Goal: Transaction & Acquisition: Purchase product/service

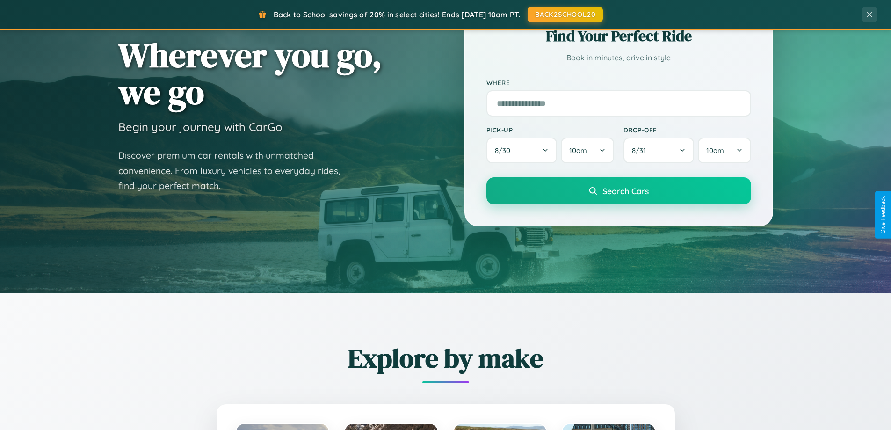
scroll to position [403, 0]
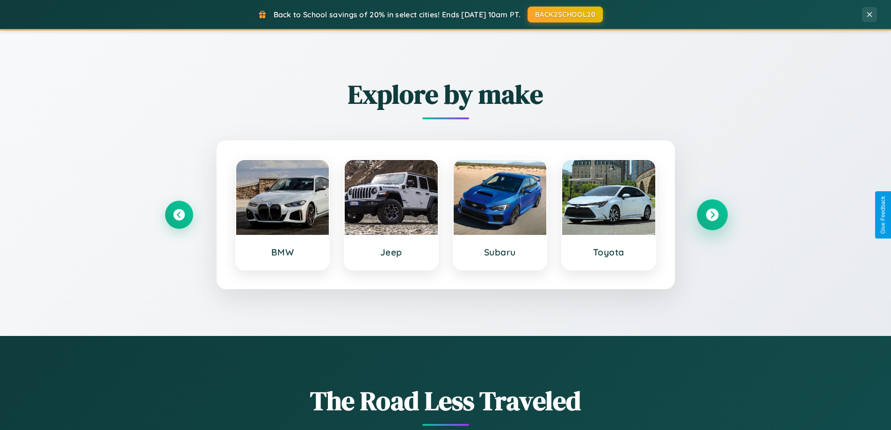
click at [712, 215] on icon at bounding box center [712, 215] width 13 height 13
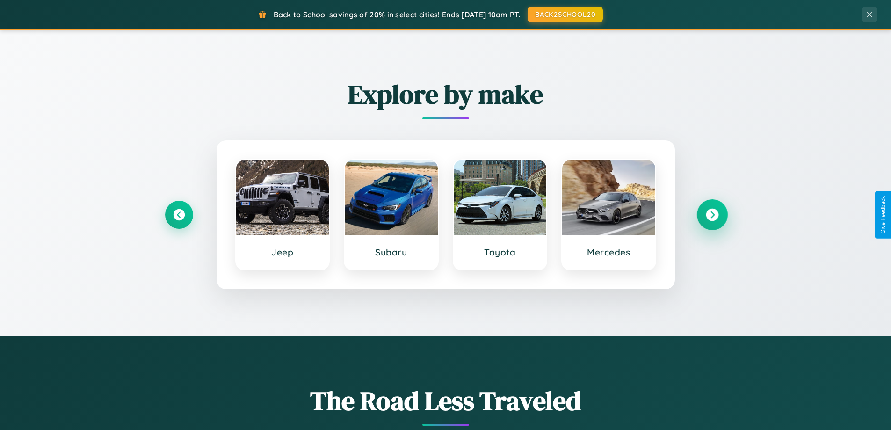
click at [712, 215] on icon at bounding box center [712, 215] width 13 height 13
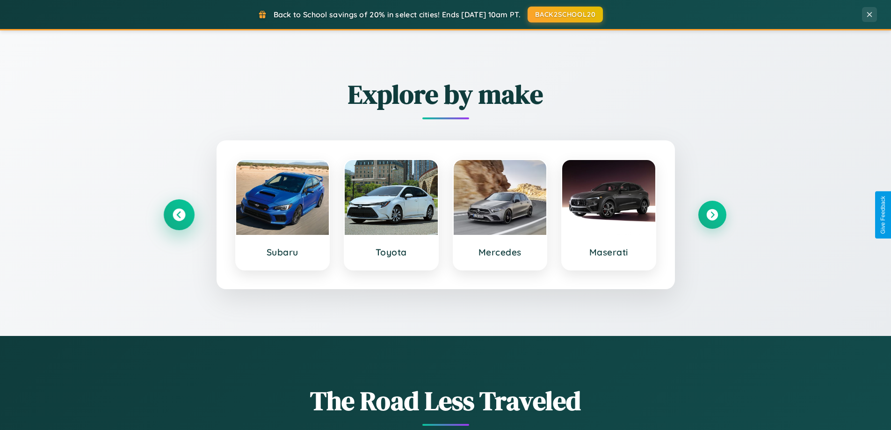
click at [179, 215] on icon at bounding box center [179, 215] width 13 height 13
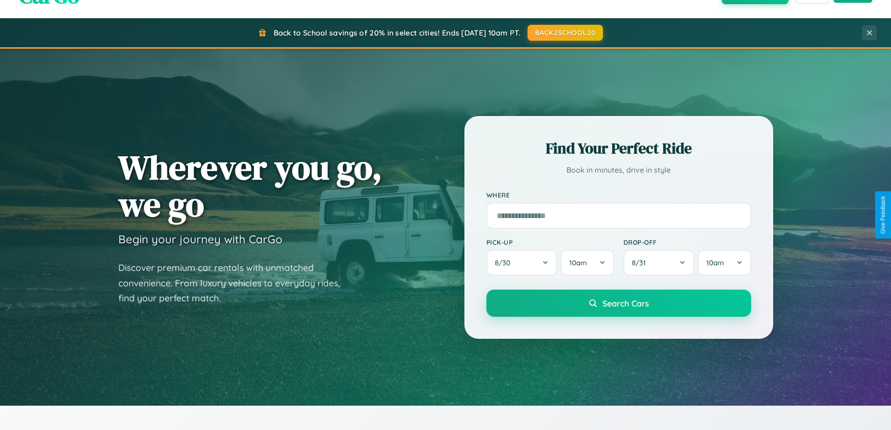
scroll to position [0, 0]
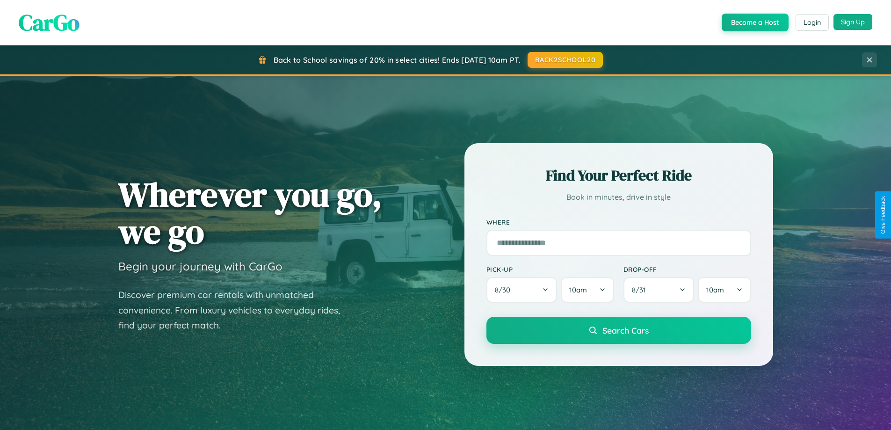
click at [853, 22] on button "Sign Up" at bounding box center [853, 22] width 39 height 16
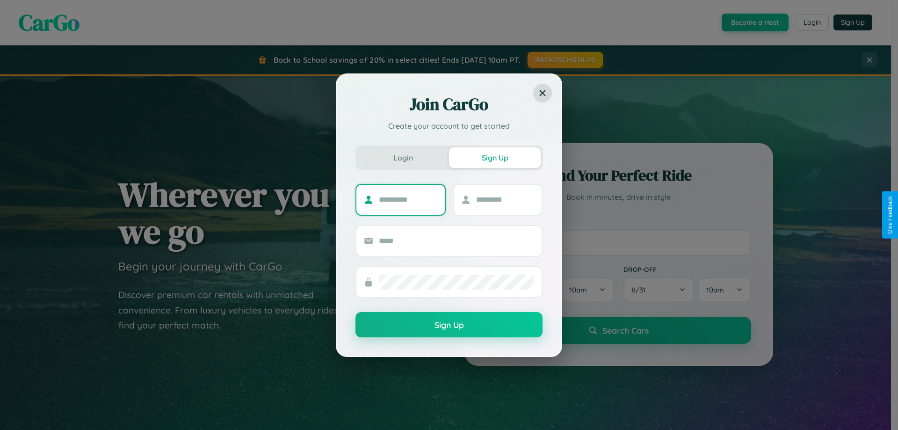
click at [408, 199] on input "text" at bounding box center [408, 199] width 58 height 15
type input "****"
click at [505, 199] on input "text" at bounding box center [505, 199] width 58 height 15
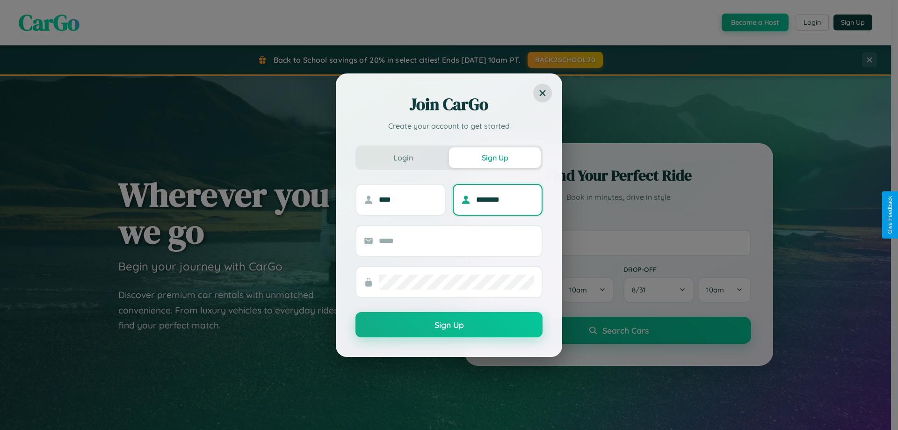
type input "********"
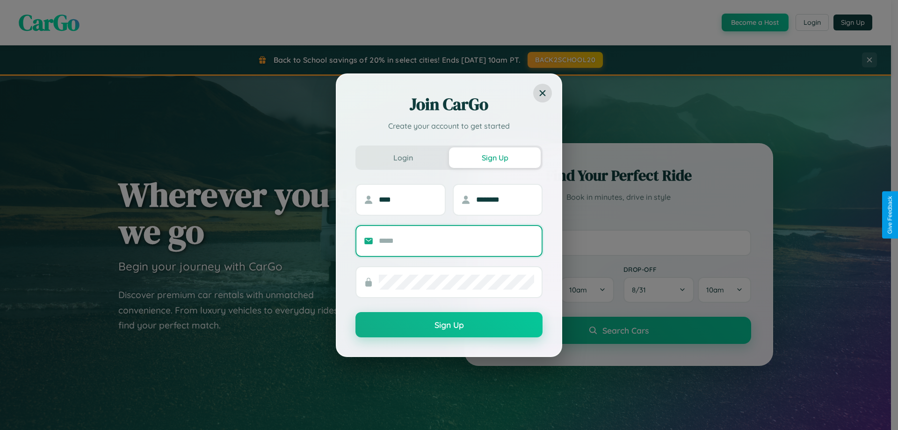
click at [457, 241] on input "text" at bounding box center [456, 241] width 155 height 15
type input "**********"
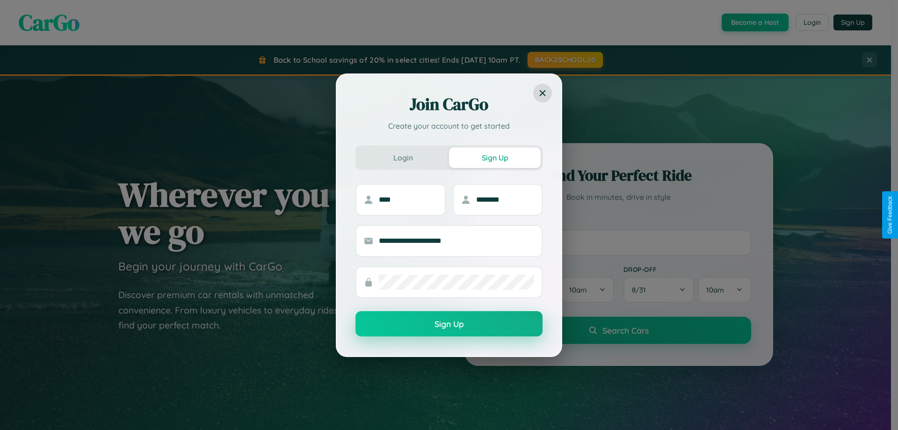
click at [449, 324] on button "Sign Up" at bounding box center [449, 323] width 187 height 25
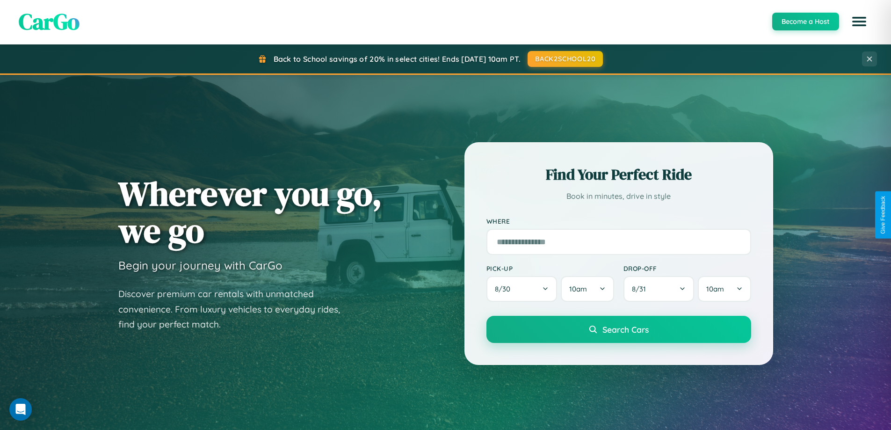
scroll to position [403, 0]
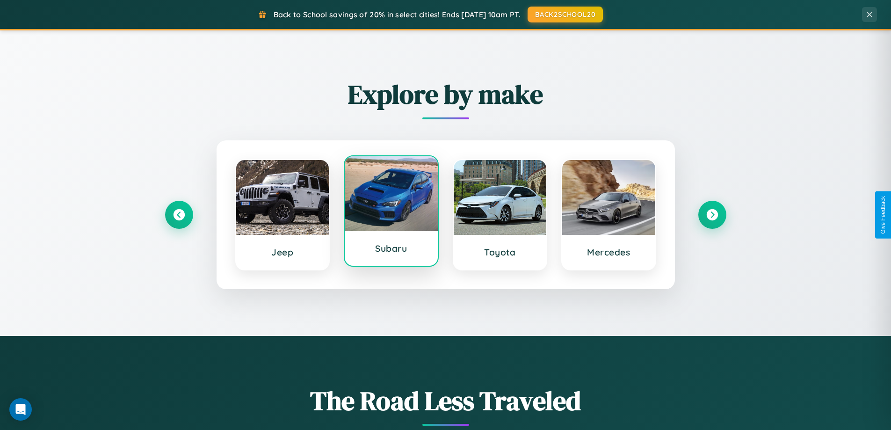
click at [391, 215] on div at bounding box center [391, 193] width 93 height 75
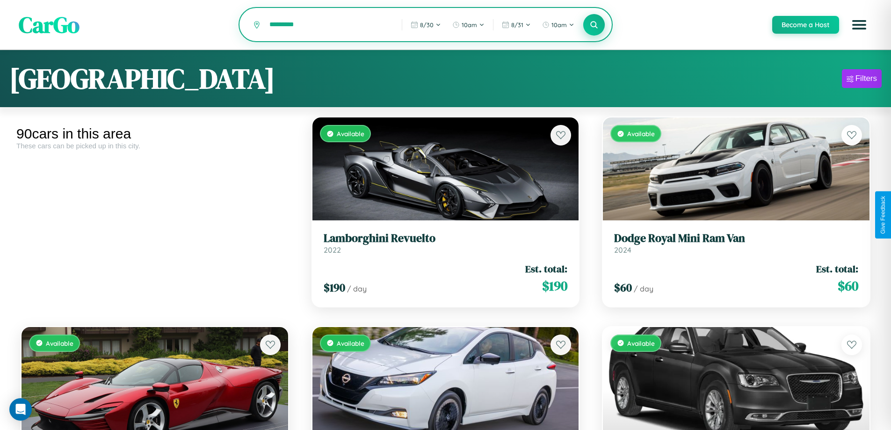
type input "*********"
click at [594, 25] on icon at bounding box center [594, 24] width 9 height 9
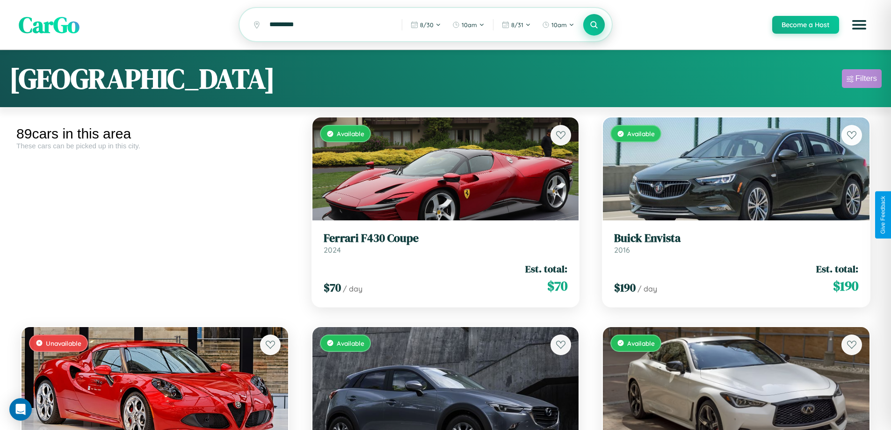
click at [862, 80] on div "Filters" at bounding box center [867, 78] width 22 height 9
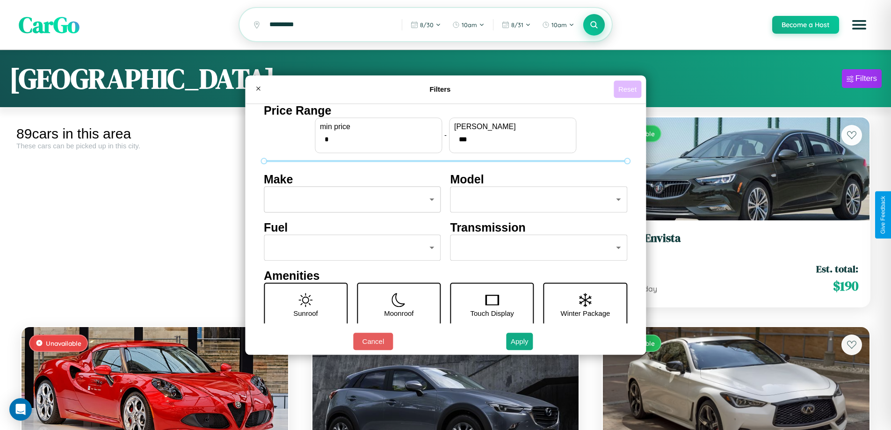
click at [629, 89] on button "Reset" at bounding box center [628, 88] width 28 height 17
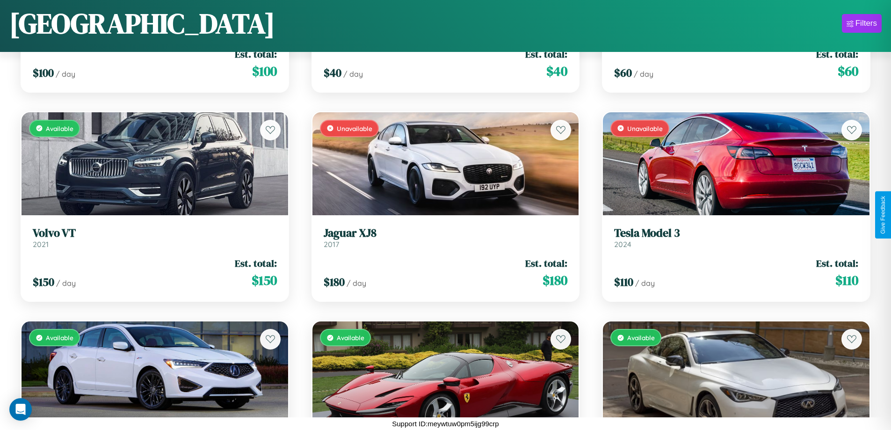
scroll to position [5370, 0]
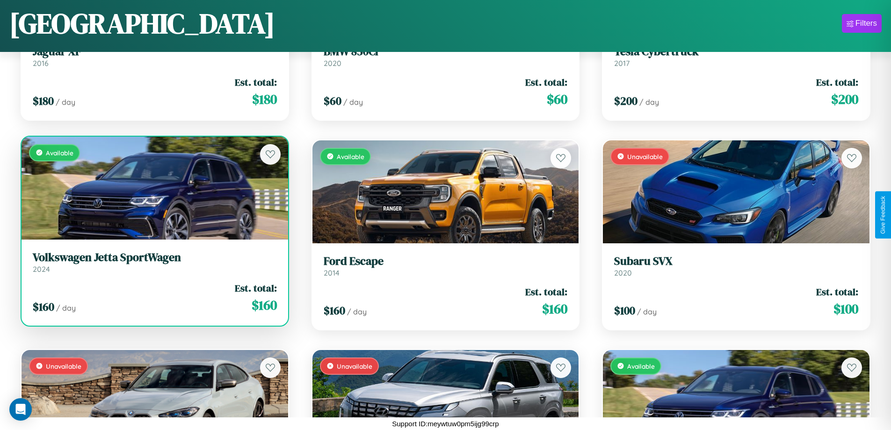
click at [153, 266] on link "Volkswagen Jetta SportWagen 2024" at bounding box center [155, 262] width 244 height 23
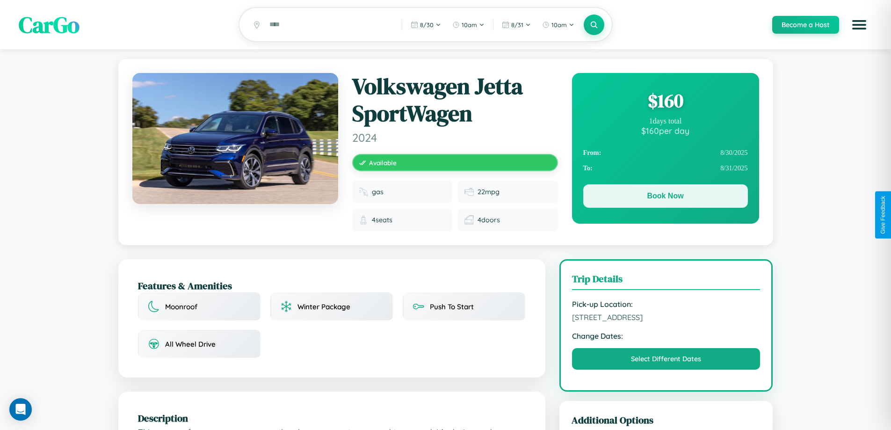
click at [665, 198] on button "Book Now" at bounding box center [666, 195] width 165 height 23
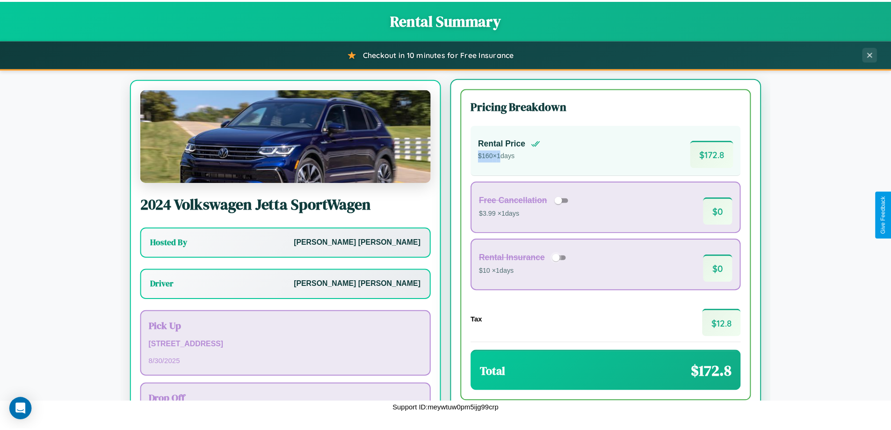
scroll to position [44, 0]
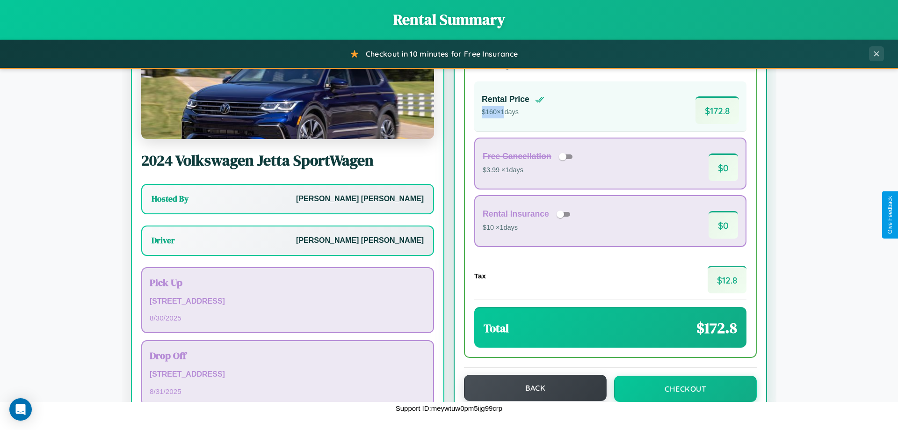
click at [531, 388] on button "Back" at bounding box center [535, 388] width 143 height 26
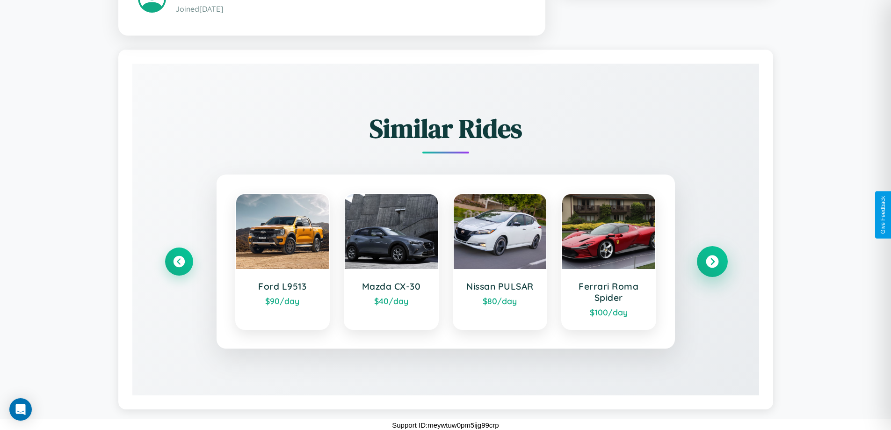
scroll to position [571, 0]
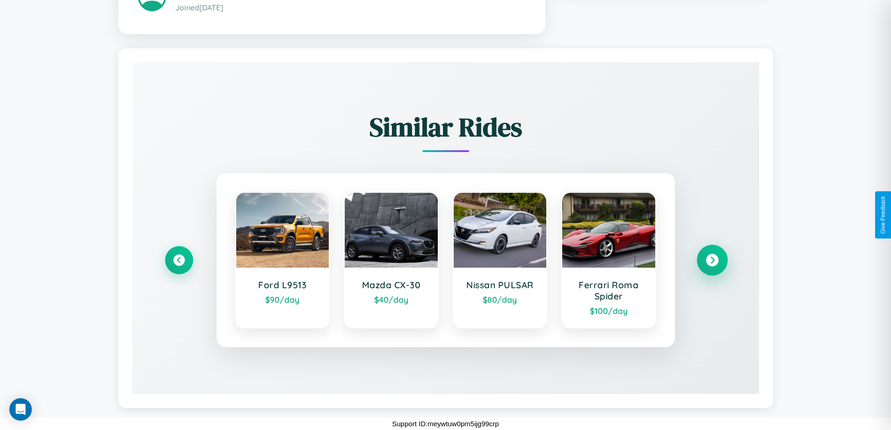
click at [712, 260] on icon at bounding box center [712, 260] width 13 height 13
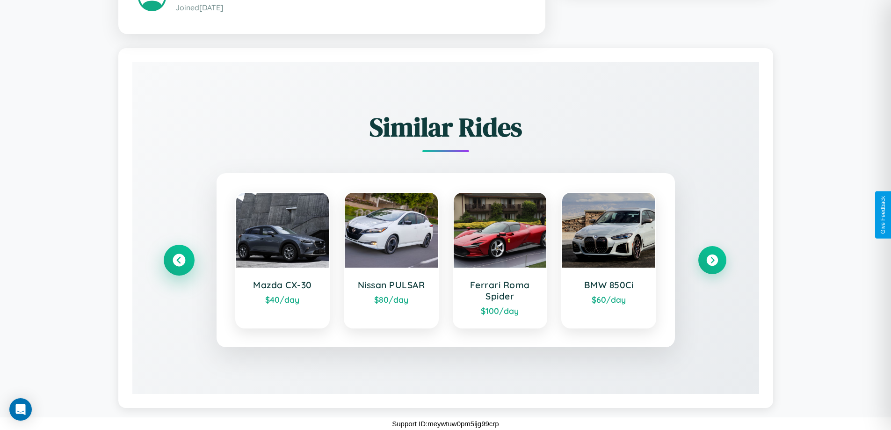
click at [179, 260] on icon at bounding box center [179, 260] width 13 height 13
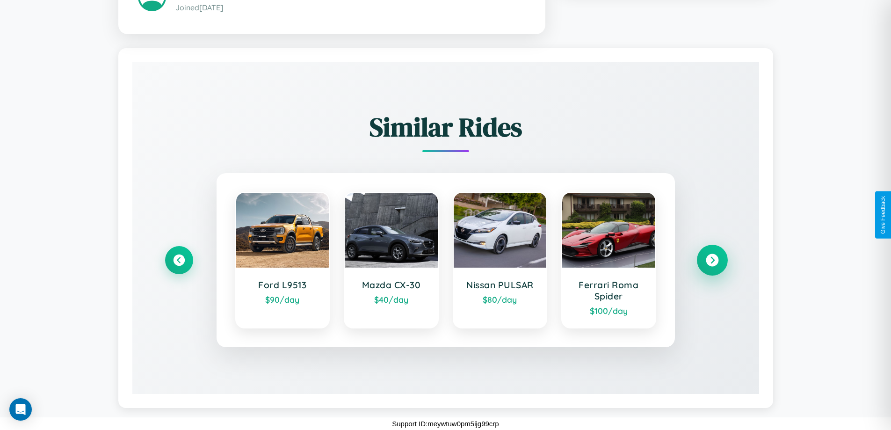
click at [712, 260] on icon at bounding box center [712, 260] width 13 height 13
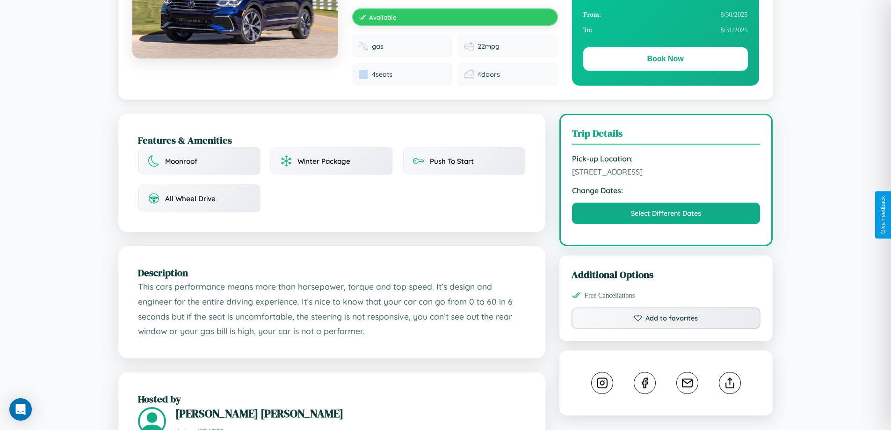
scroll to position [104, 0]
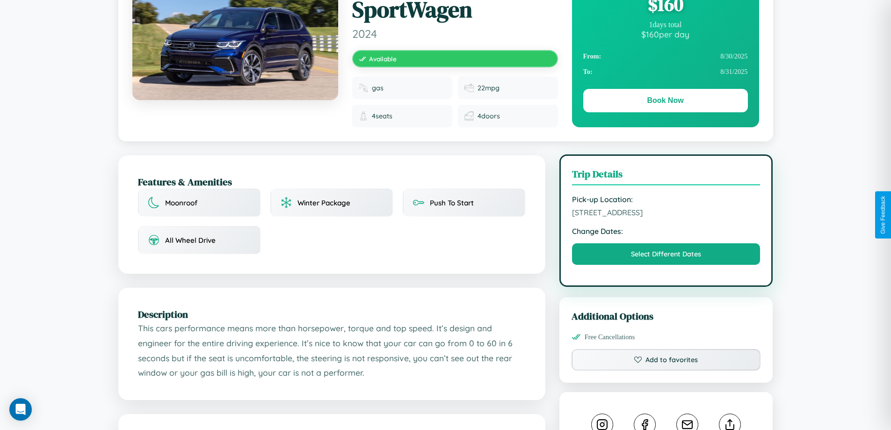
click at [666, 214] on span "3985 Center Street Stockholm 25915 Sweden" at bounding box center [666, 212] width 189 height 9
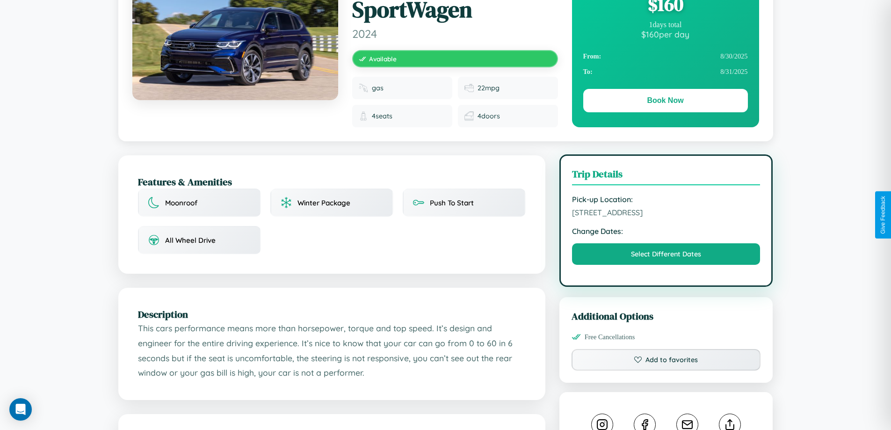
click at [666, 214] on span "3985 Center Street Stockholm 25915 Sweden" at bounding box center [666, 212] width 189 height 9
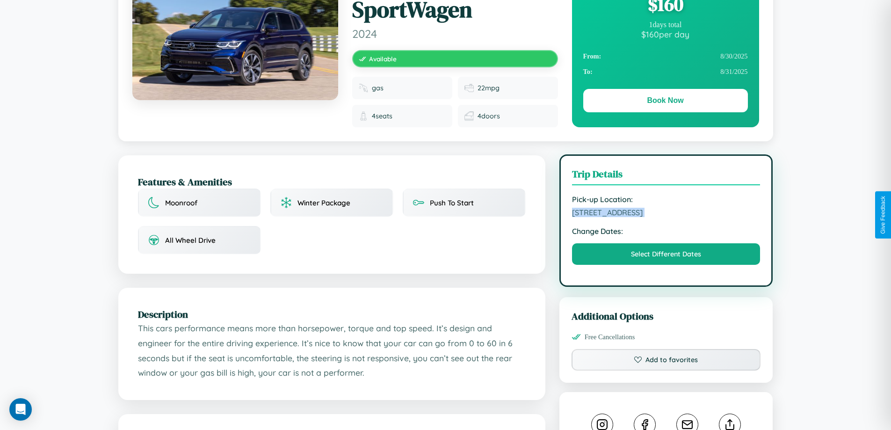
click at [666, 214] on span "3985 Center Street Stockholm 25915 Sweden" at bounding box center [666, 212] width 189 height 9
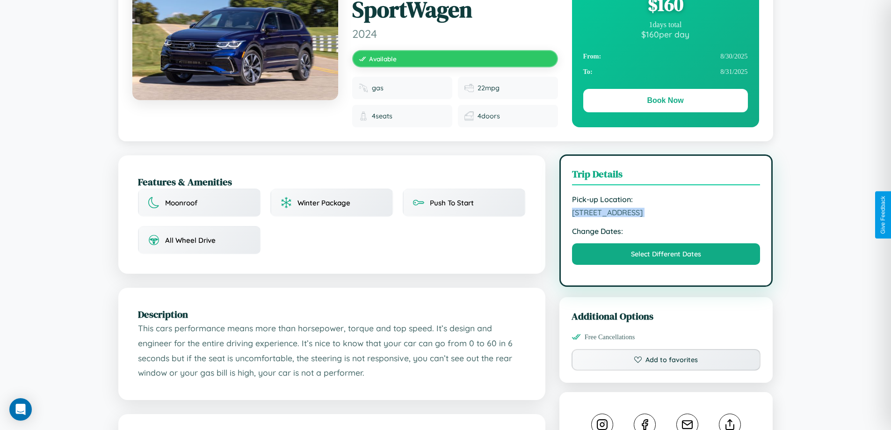
click at [666, 214] on span "3985 Center Street Stockholm 25915 Sweden" at bounding box center [666, 212] width 189 height 9
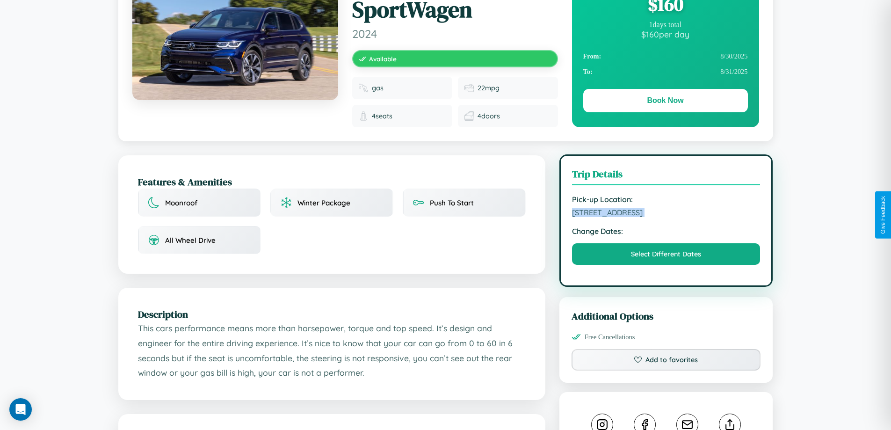
click at [666, 214] on span "3985 Center Street Stockholm 25915 Sweden" at bounding box center [666, 212] width 189 height 9
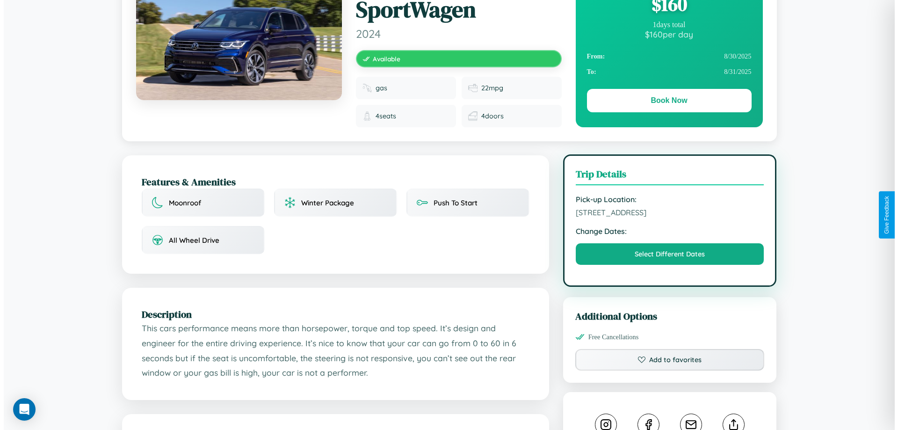
scroll to position [0, 0]
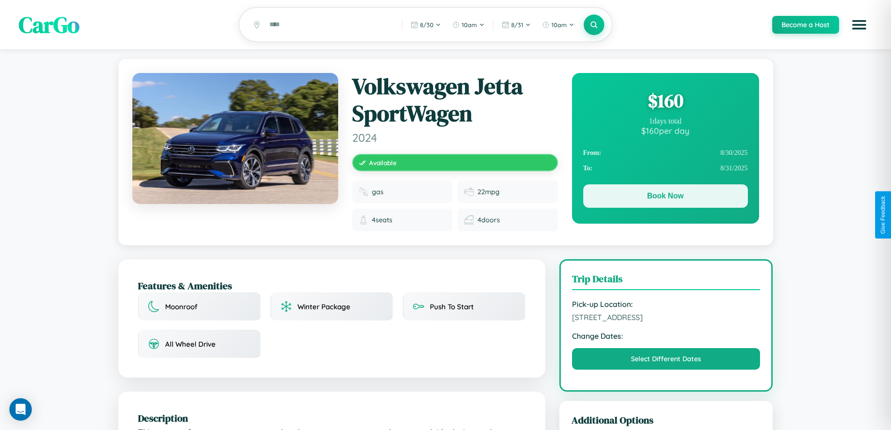
click at [665, 197] on button "Book Now" at bounding box center [666, 195] width 165 height 23
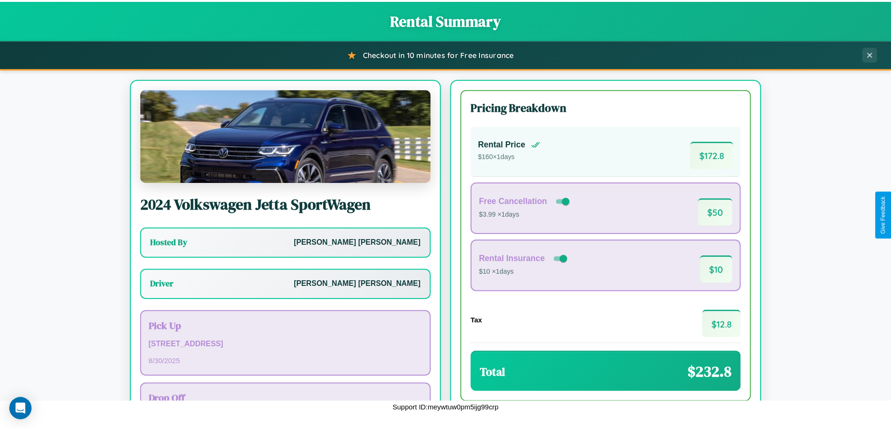
scroll to position [67, 0]
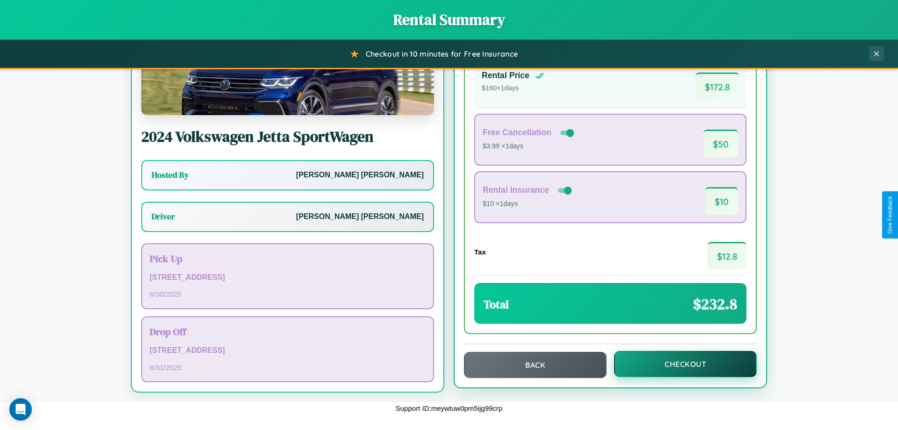
click at [679, 364] on button "Checkout" at bounding box center [685, 364] width 143 height 26
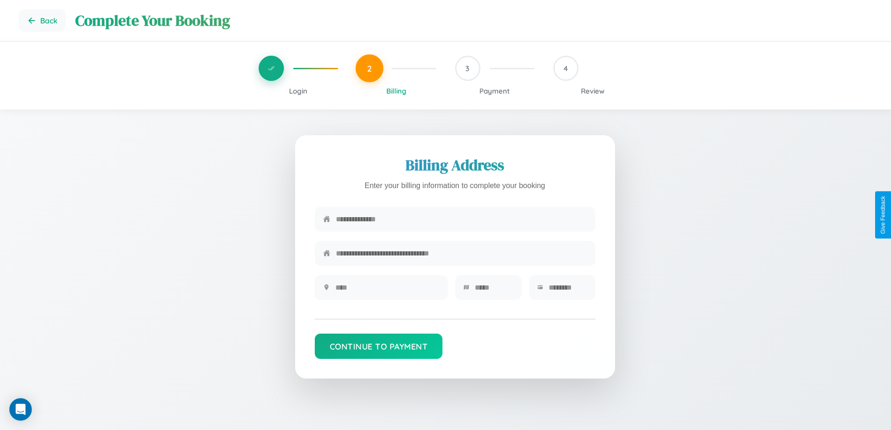
click at [461, 220] on input "text" at bounding box center [461, 219] width 251 height 23
type input "**********"
click at [387, 291] on input "text" at bounding box center [388, 287] width 104 height 23
type input "********"
click at [494, 291] on input "text" at bounding box center [494, 287] width 38 height 23
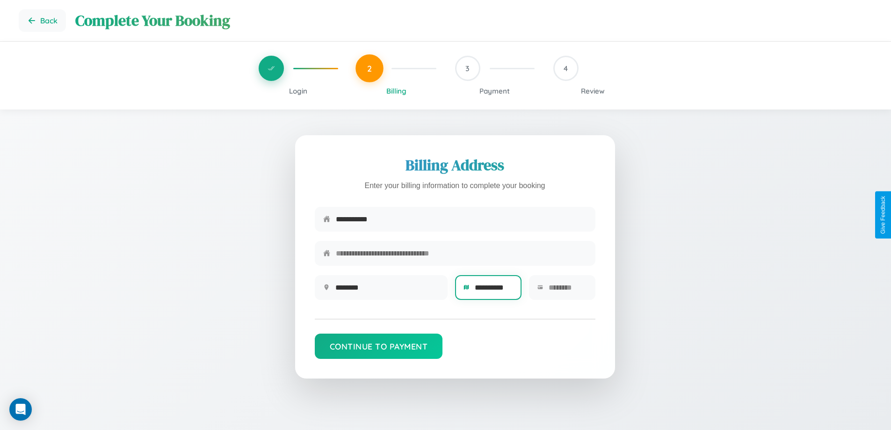
scroll to position [0, 4]
type input "**********"
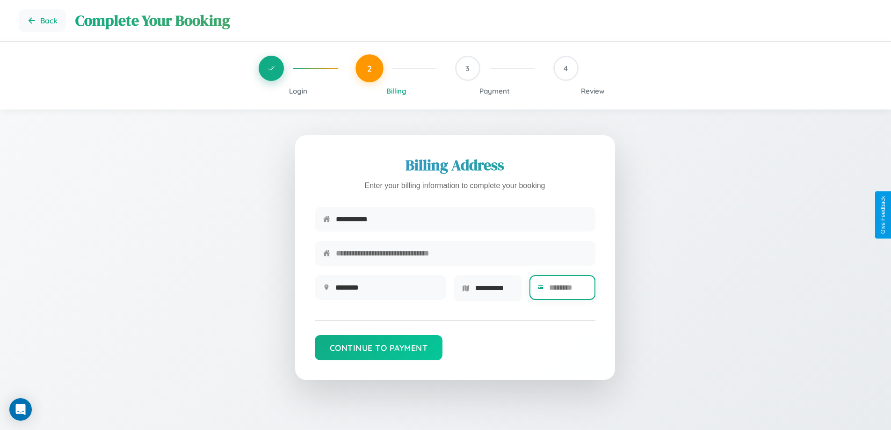
scroll to position [0, 0]
click at [568, 291] on input "text" at bounding box center [567, 287] width 37 height 23
type input "*****"
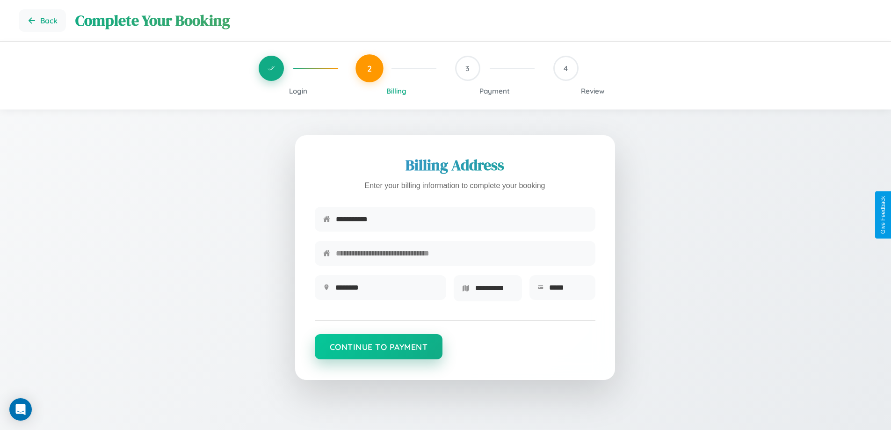
click at [379, 350] on button "Continue to Payment" at bounding box center [379, 346] width 128 height 25
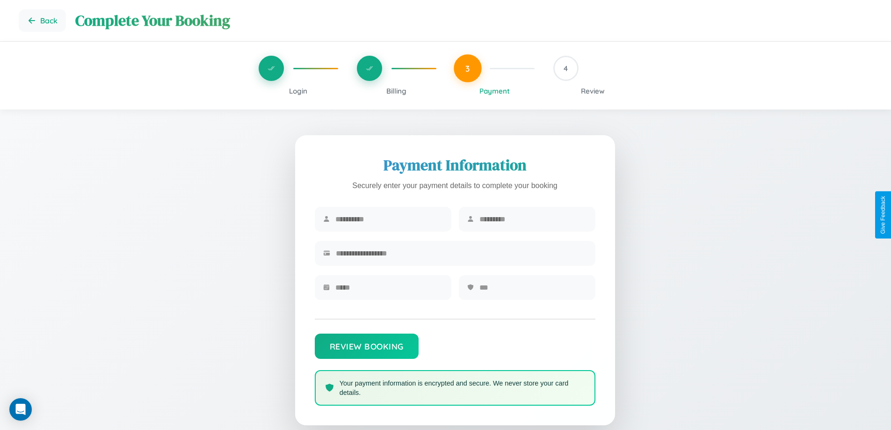
click at [389, 219] on input "text" at bounding box center [390, 219] width 108 height 23
type input "*******"
click at [533, 219] on input "text" at bounding box center [534, 219] width 108 height 23
type input "******"
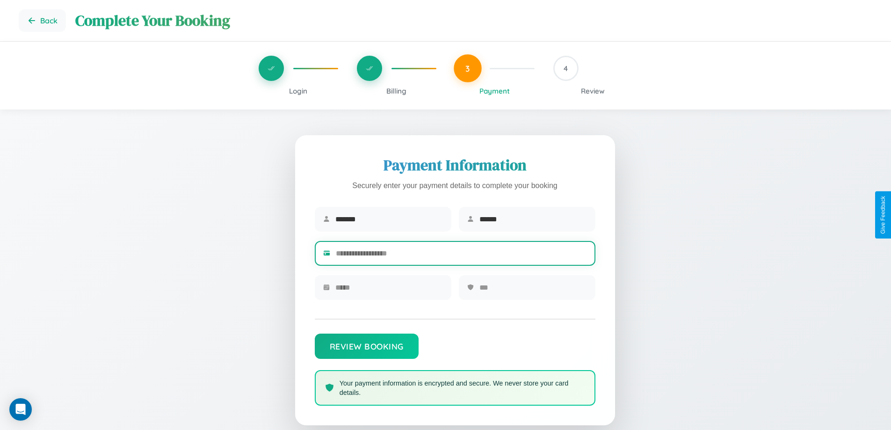
click at [461, 255] on input "text" at bounding box center [461, 253] width 251 height 23
type input "**********"
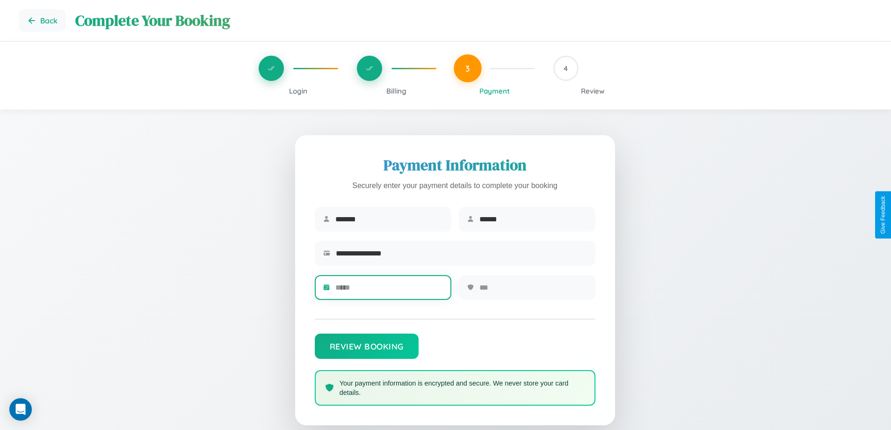
click at [389, 291] on input "text" at bounding box center [390, 287] width 108 height 23
type input "*****"
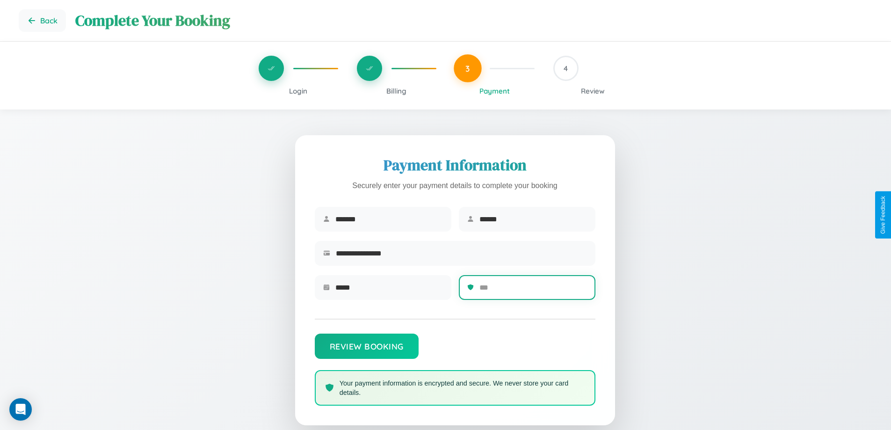
click at [533, 291] on input "text" at bounding box center [534, 287] width 108 height 23
type input "***"
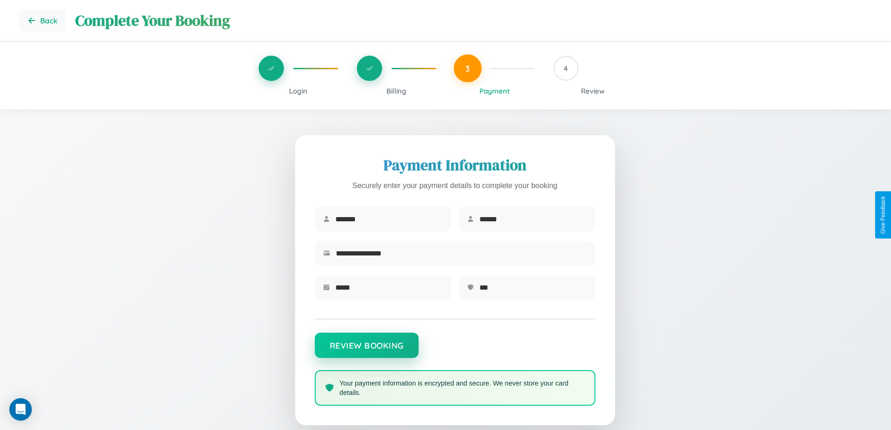
click at [366, 350] on button "Review Booking" at bounding box center [367, 345] width 104 height 25
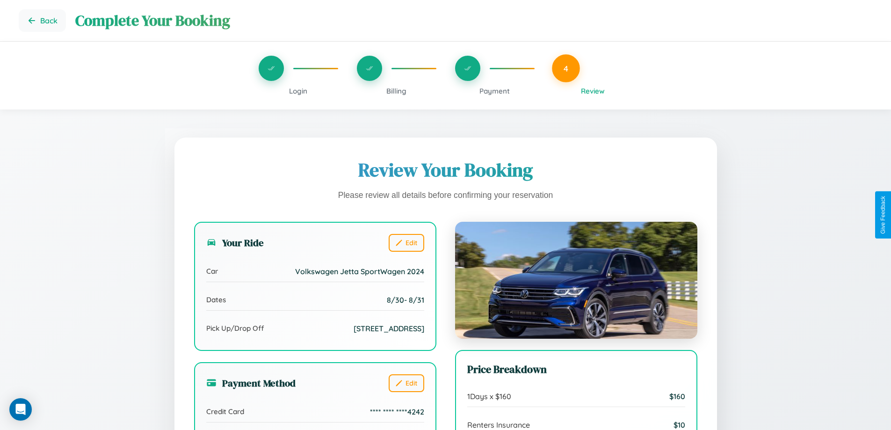
click at [396, 91] on span "Billing" at bounding box center [397, 91] width 20 height 9
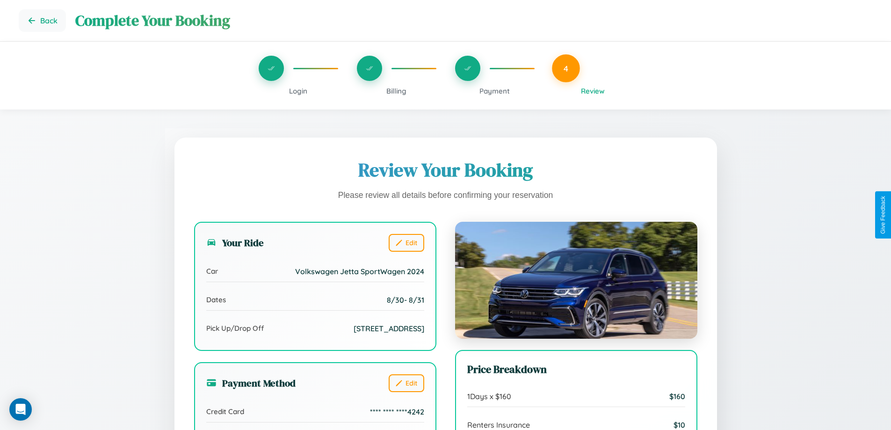
click at [396, 91] on span "Billing" at bounding box center [397, 91] width 20 height 9
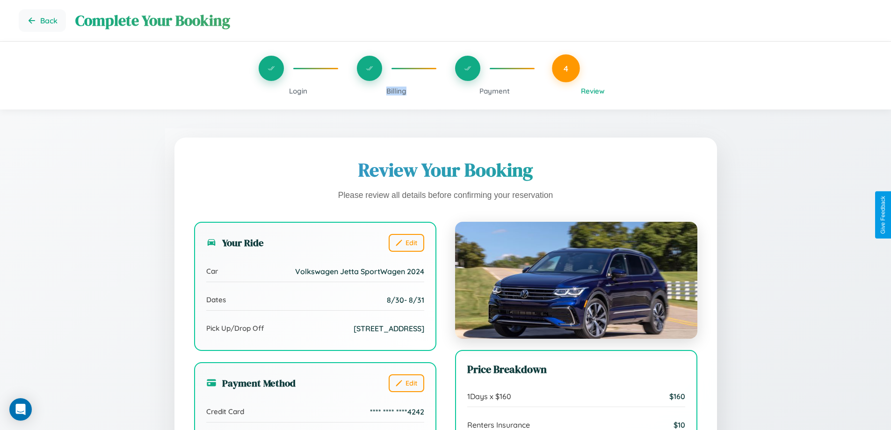
click at [396, 91] on span "Billing" at bounding box center [397, 91] width 20 height 9
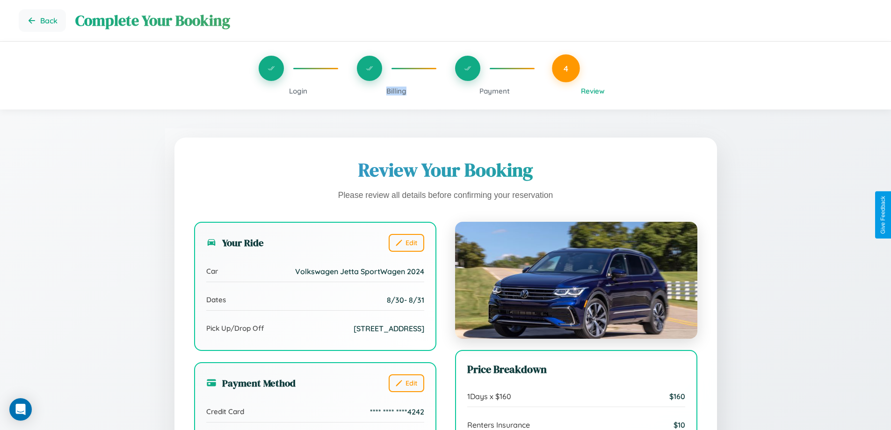
click at [396, 91] on span "Billing" at bounding box center [397, 91] width 20 height 9
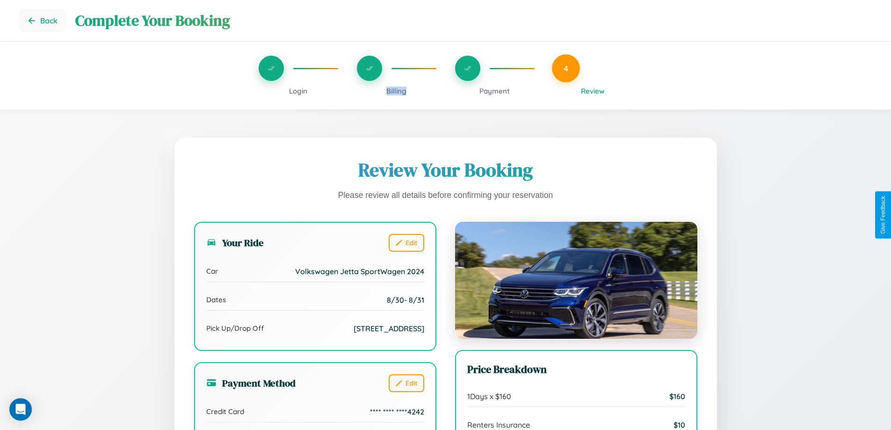
click at [396, 91] on span "Billing" at bounding box center [397, 91] width 20 height 9
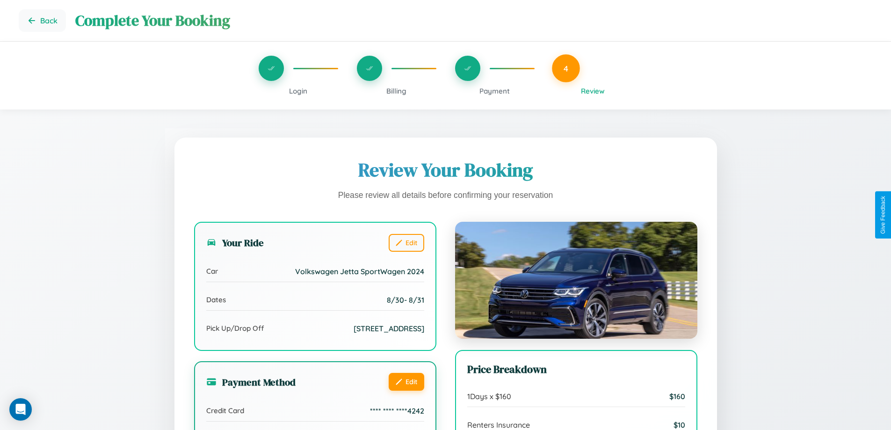
click at [406, 382] on button "Edit" at bounding box center [407, 382] width 36 height 18
click at [406, 381] on button "Edit" at bounding box center [407, 382] width 36 height 18
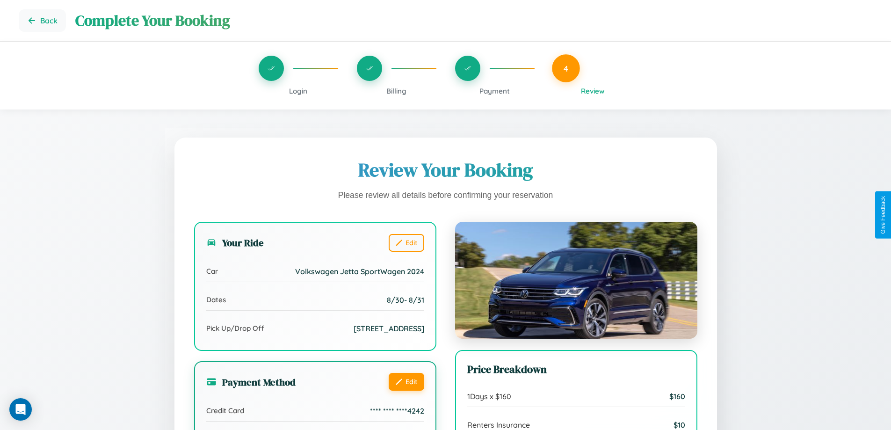
click at [406, 381] on button "Edit" at bounding box center [407, 382] width 36 height 18
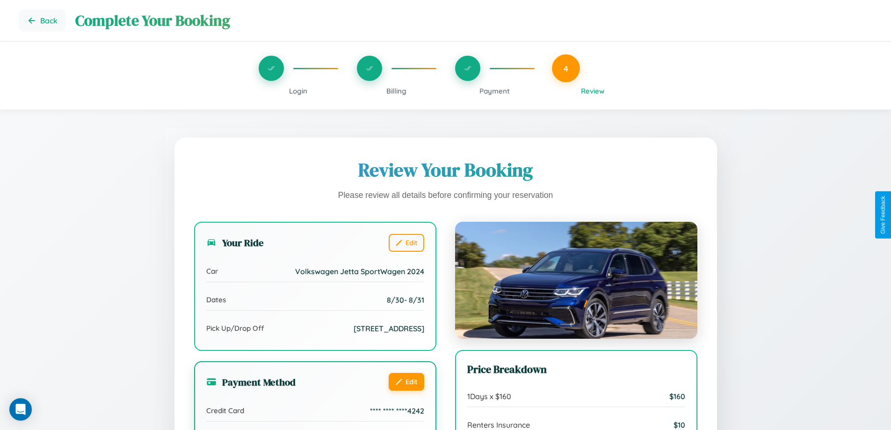
click at [406, 381] on button "Edit" at bounding box center [407, 382] width 36 height 18
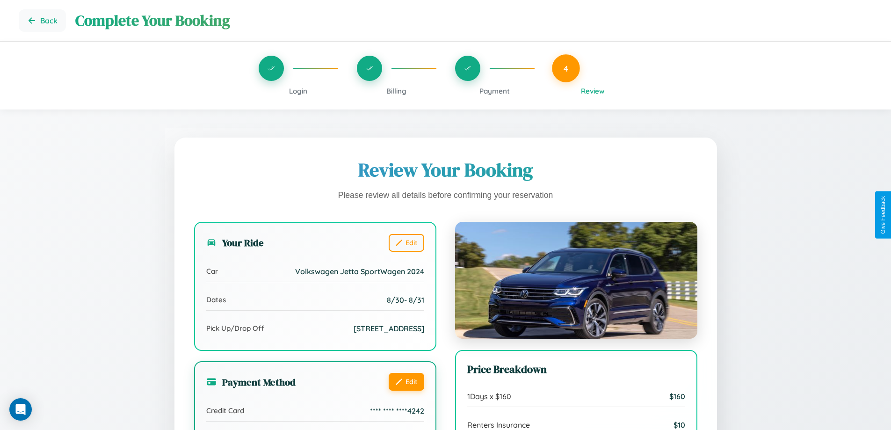
click at [406, 381] on button "Edit" at bounding box center [407, 382] width 36 height 18
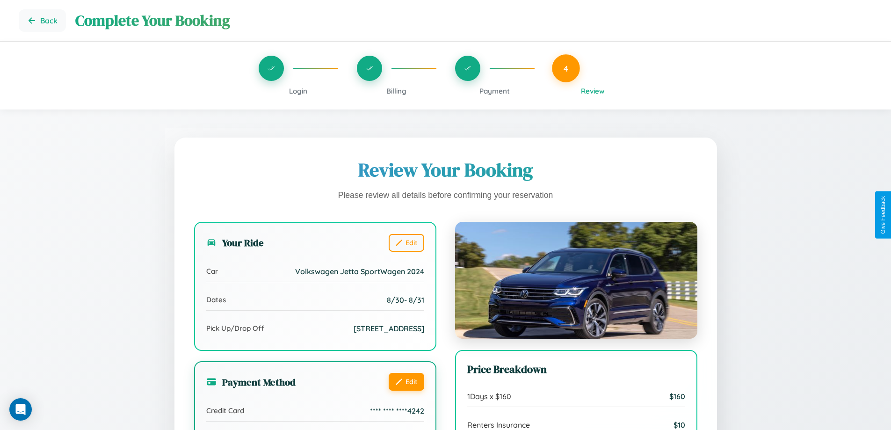
click at [406, 381] on button "Edit" at bounding box center [407, 382] width 36 height 18
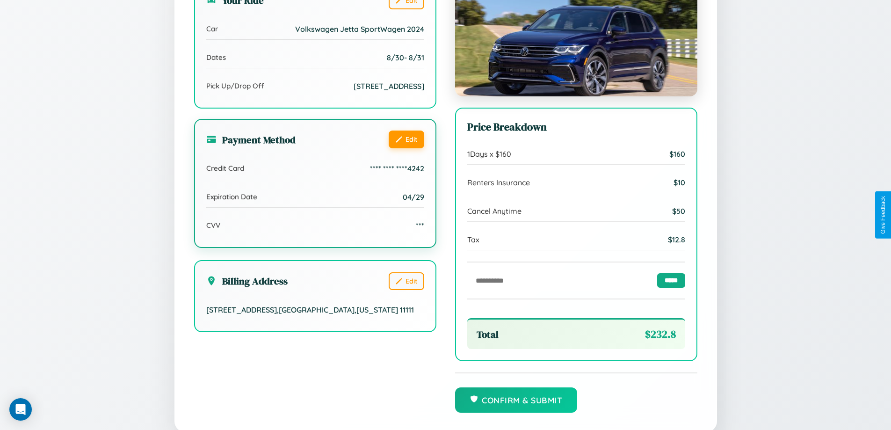
scroll to position [286, 0]
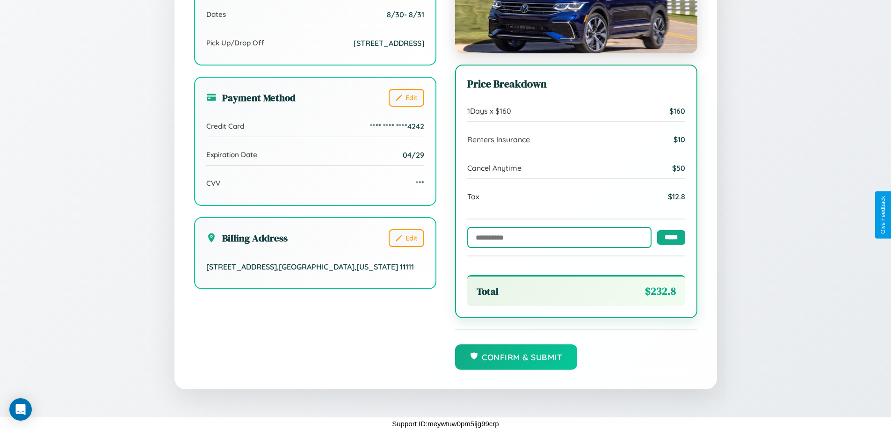
click at [557, 237] on input "text" at bounding box center [559, 237] width 184 height 21
type input "**********"
click at [669, 237] on input "*****" at bounding box center [671, 237] width 28 height 15
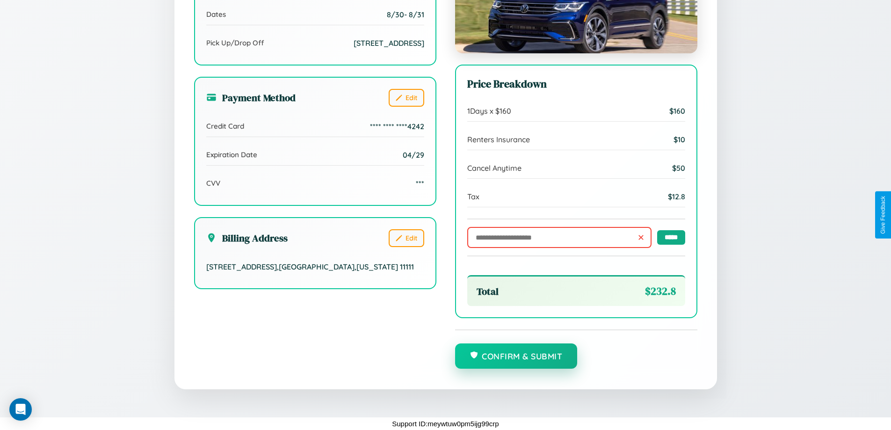
click at [516, 357] on button "Confirm & Submit" at bounding box center [516, 355] width 123 height 25
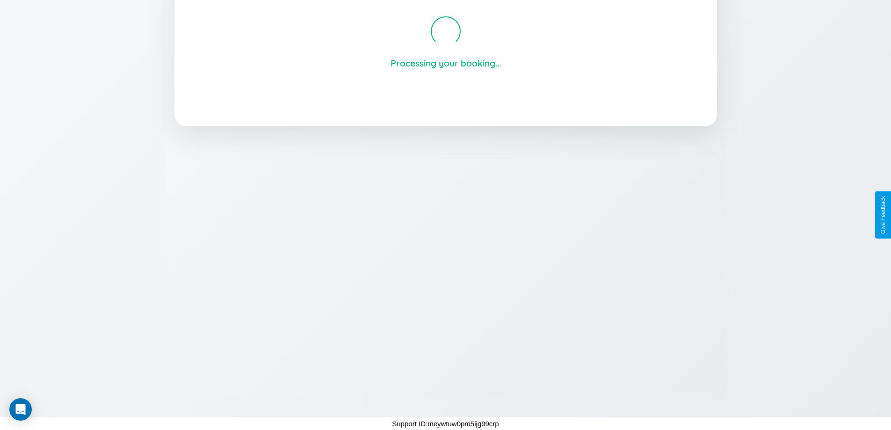
scroll to position [178, 0]
